Goal: Information Seeking & Learning: Learn about a topic

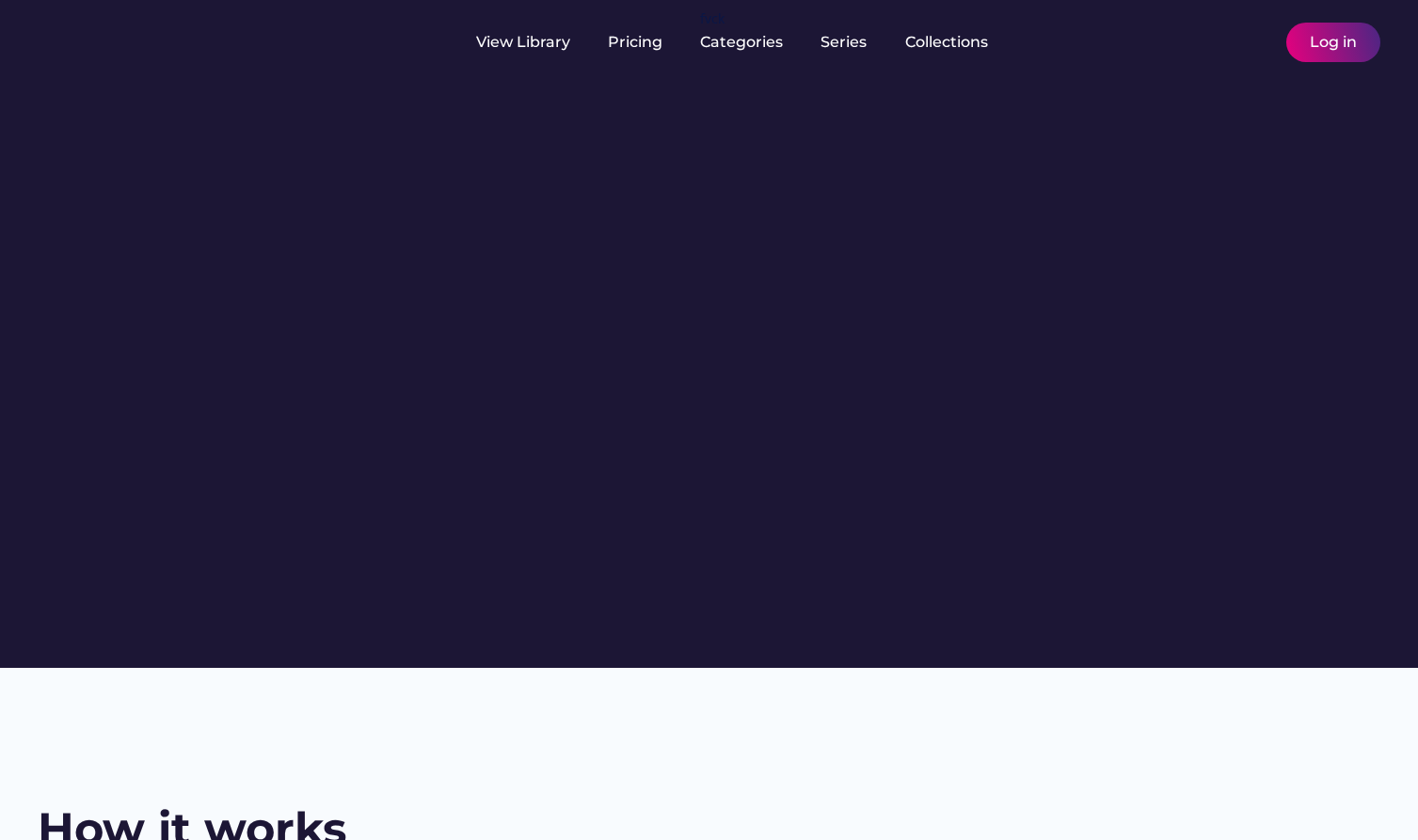
click at [1124, 839] on html "BESbswy BESbswy BESbswy BESbswy BESbswy BESbswy BESbswy BESbswy BESbswy BESbswy…" at bounding box center [709, 420] width 1418 height 840
click at [1124, 839] on html "How it works Choose your content Explore our extensive library of licensed heal…" at bounding box center [709, 420] width 1418 height 840
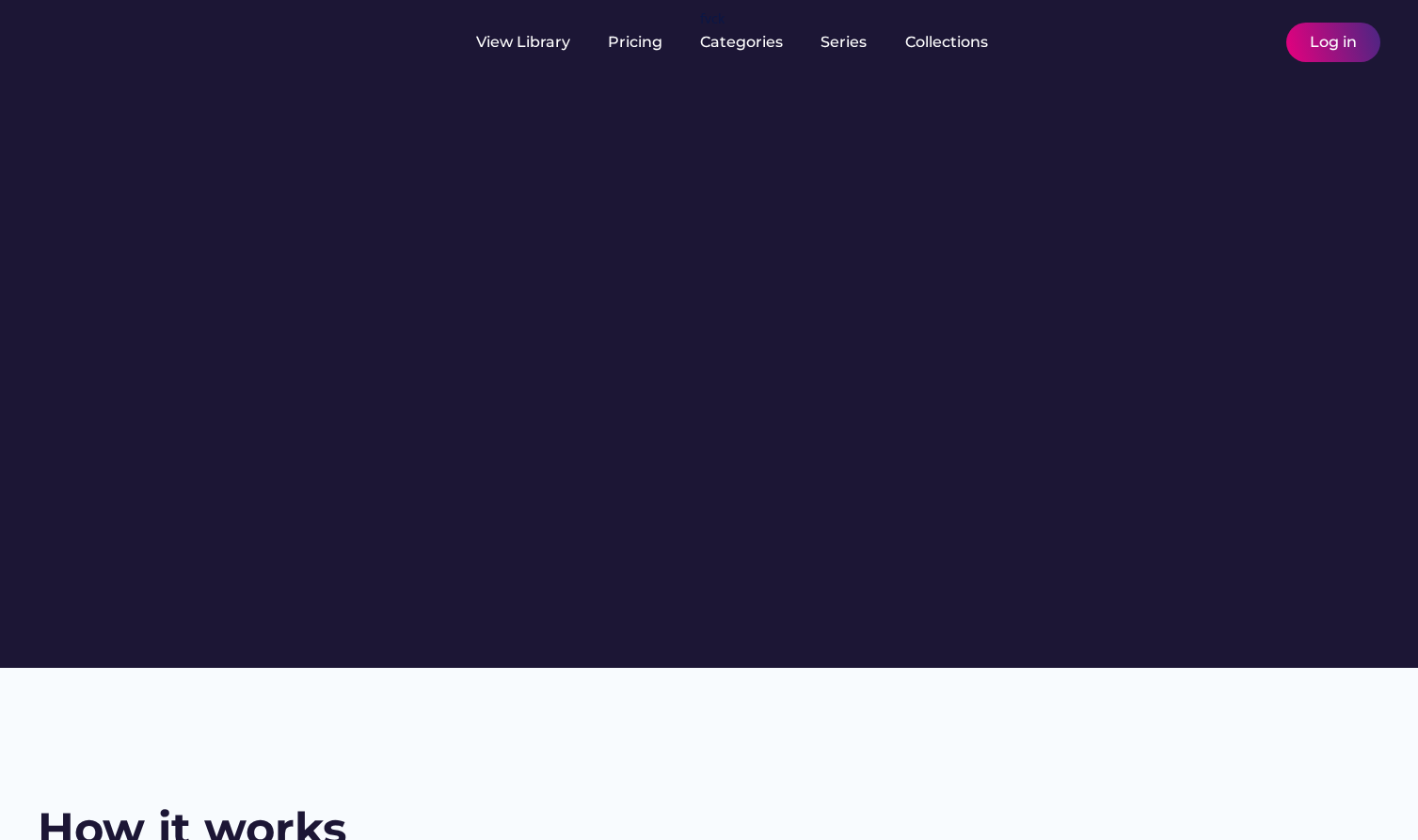
click at [1124, 839] on html "How it works Choose your content Explore our extensive library of licensed heal…" at bounding box center [709, 420] width 1418 height 840
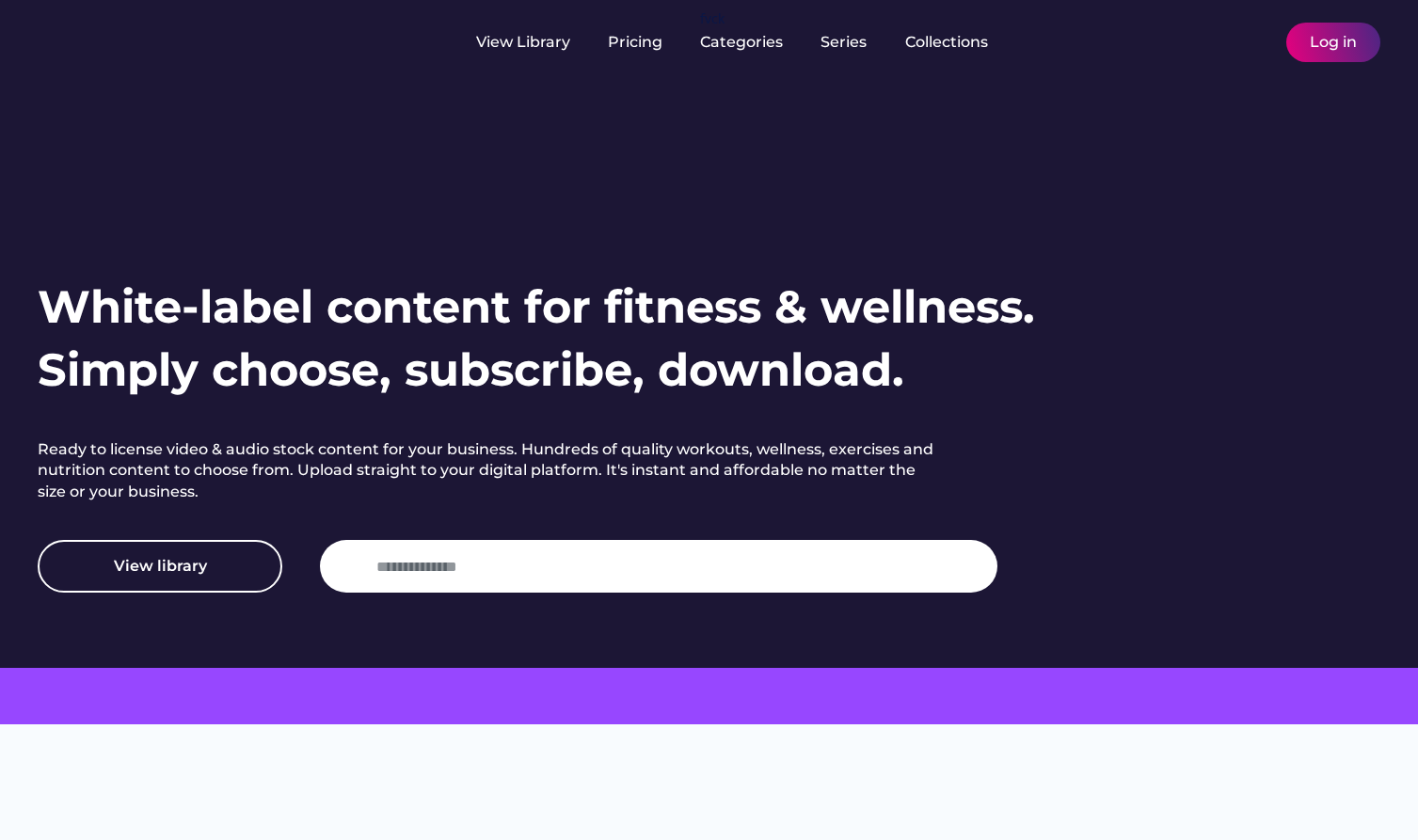
click at [1124, 839] on html "White-label content for fitness & wellness. Simply choose, subscribe, download.…" at bounding box center [709, 420] width 1418 height 840
